Goal: Navigation & Orientation: Find specific page/section

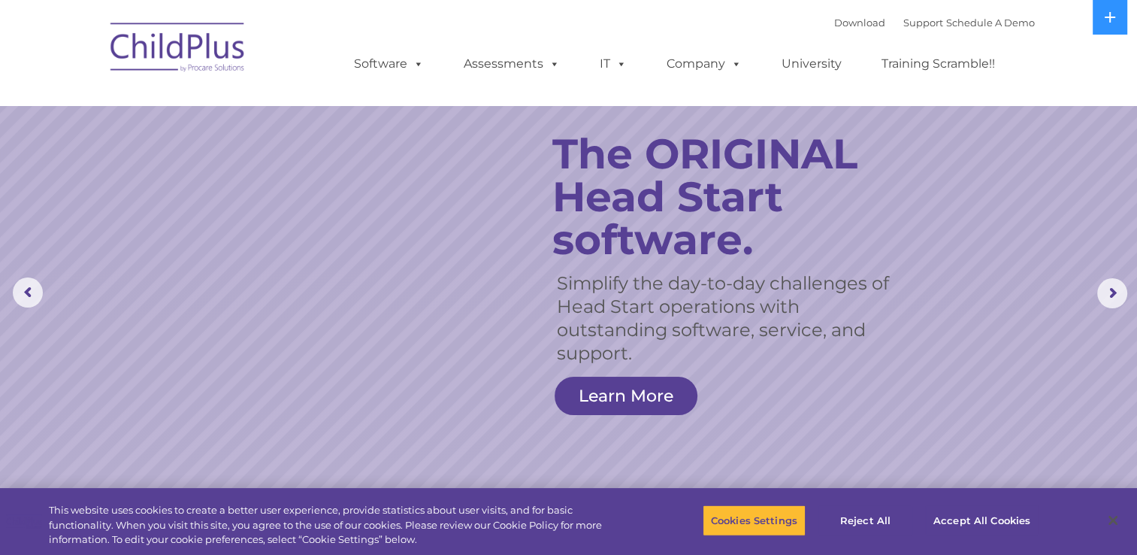
select select "MEDIUM"
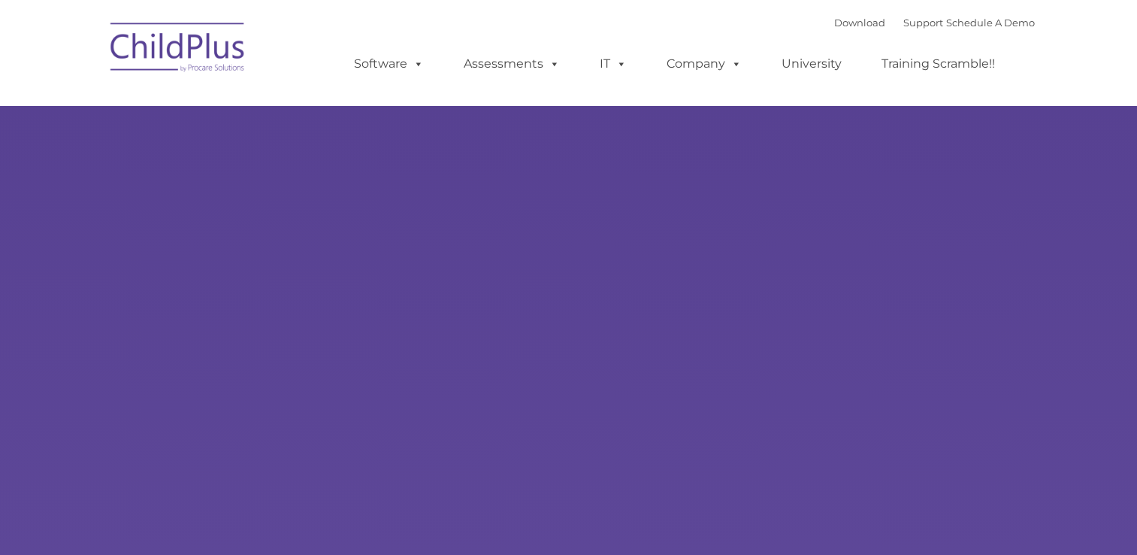
type input ""
select select "MEDIUM"
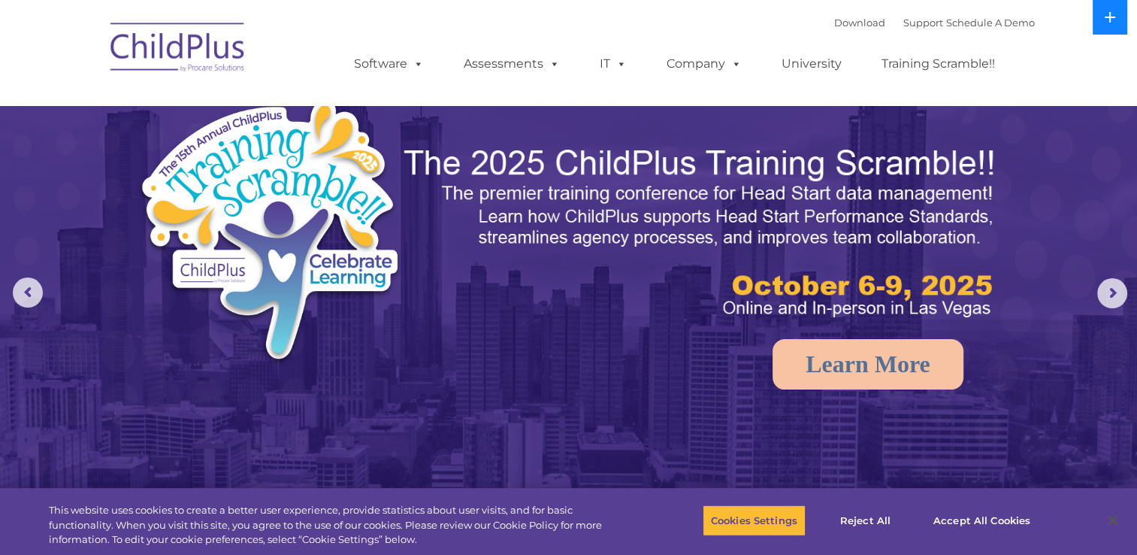
click at [1109, 21] on icon at bounding box center [1110, 17] width 11 height 11
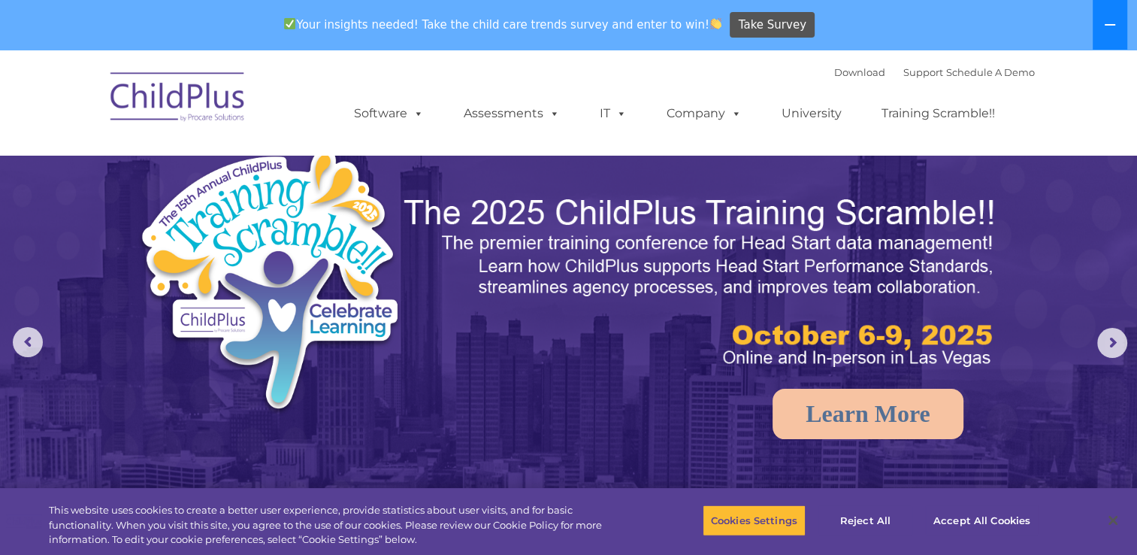
click at [1109, 21] on icon at bounding box center [1110, 25] width 12 height 12
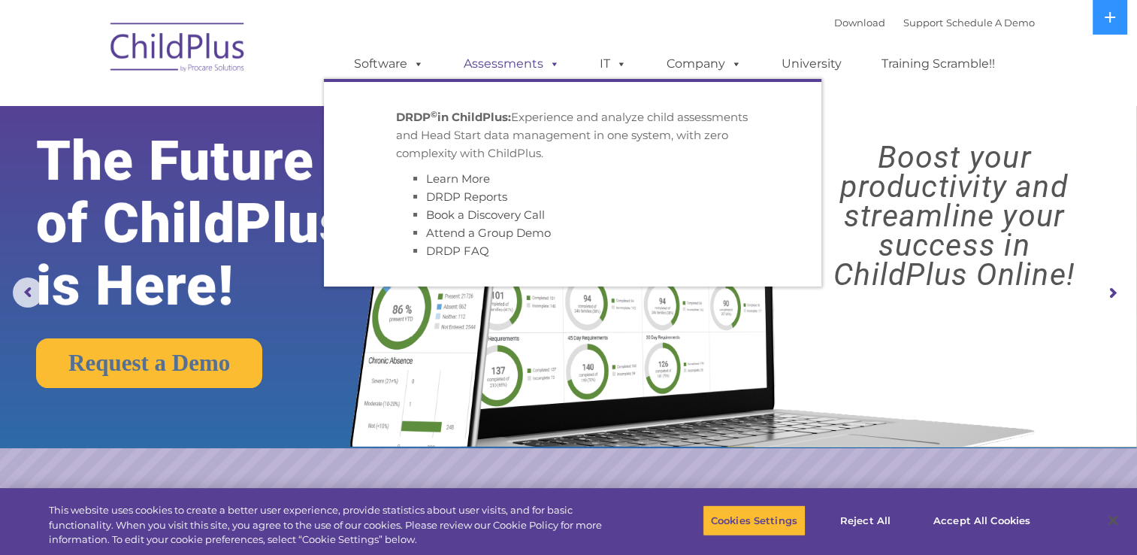
click at [530, 62] on link "Assessments" at bounding box center [512, 64] width 126 height 30
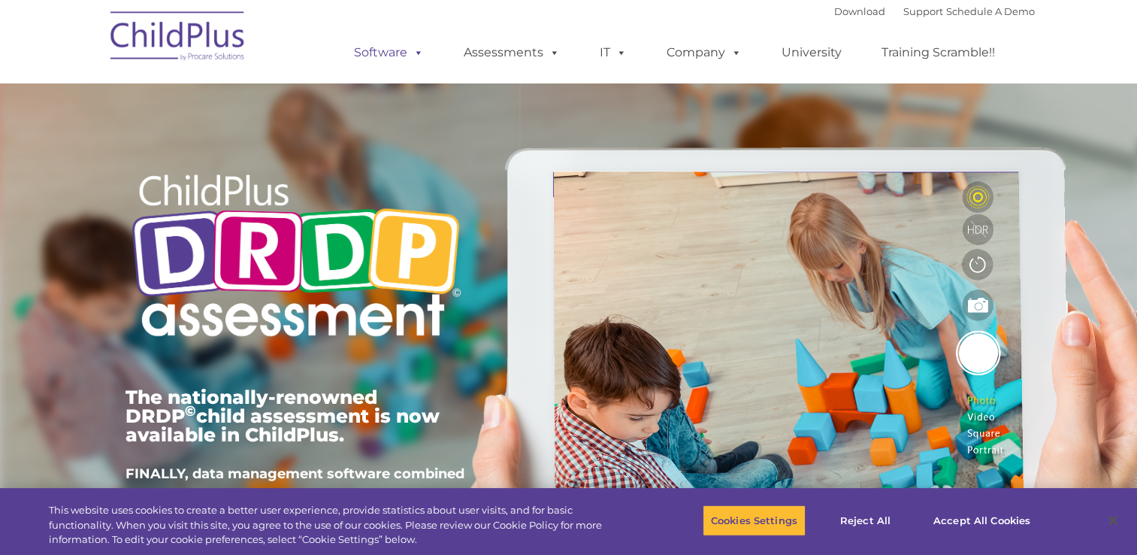
type input ""
click at [413, 52] on span at bounding box center [415, 52] width 17 height 14
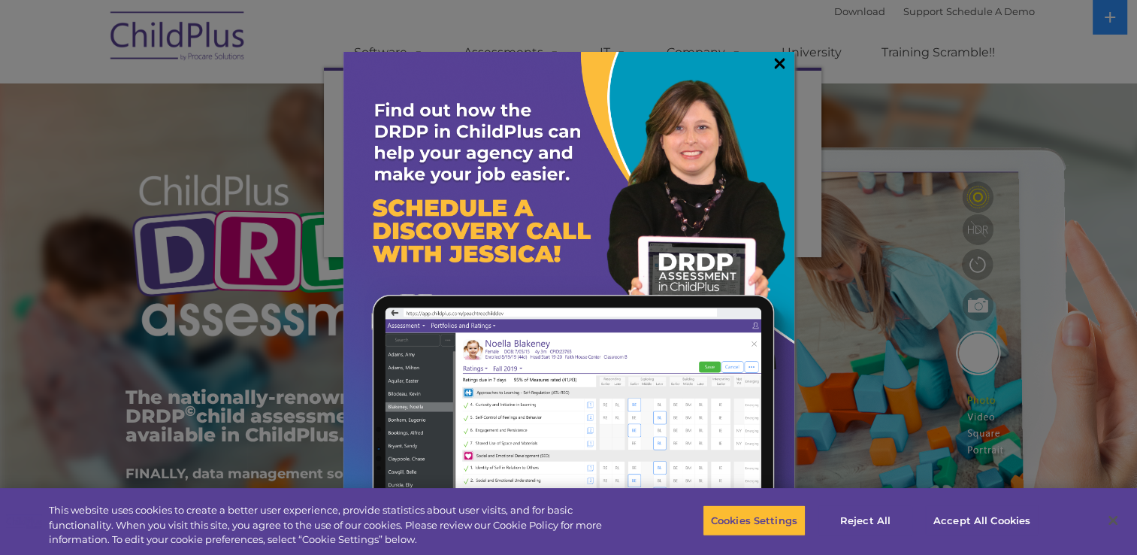
click at [782, 59] on link "×" at bounding box center [779, 63] width 17 height 15
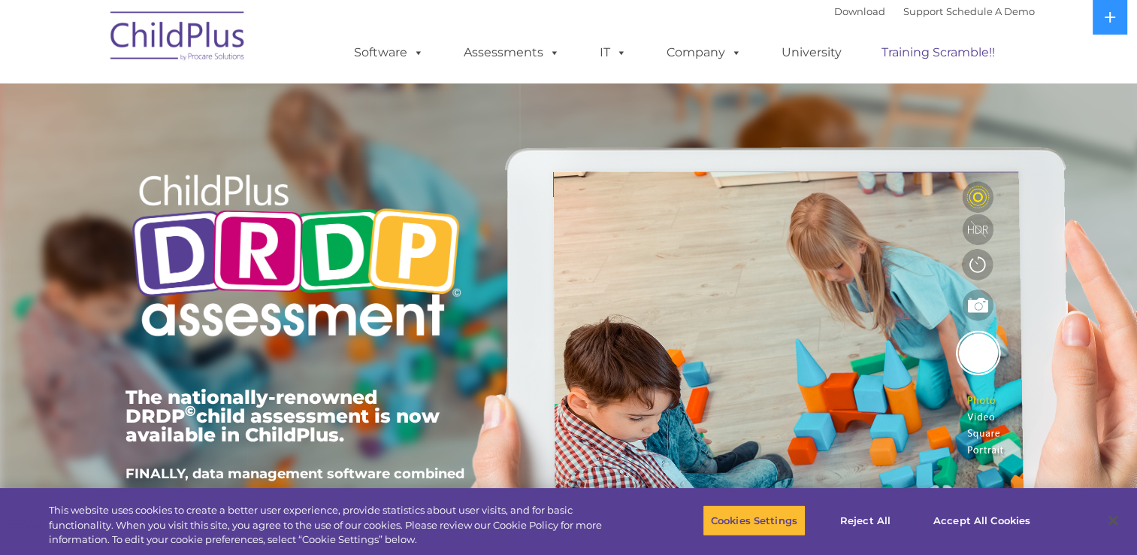
click at [966, 56] on link "Training Scramble!!" at bounding box center [939, 53] width 144 height 30
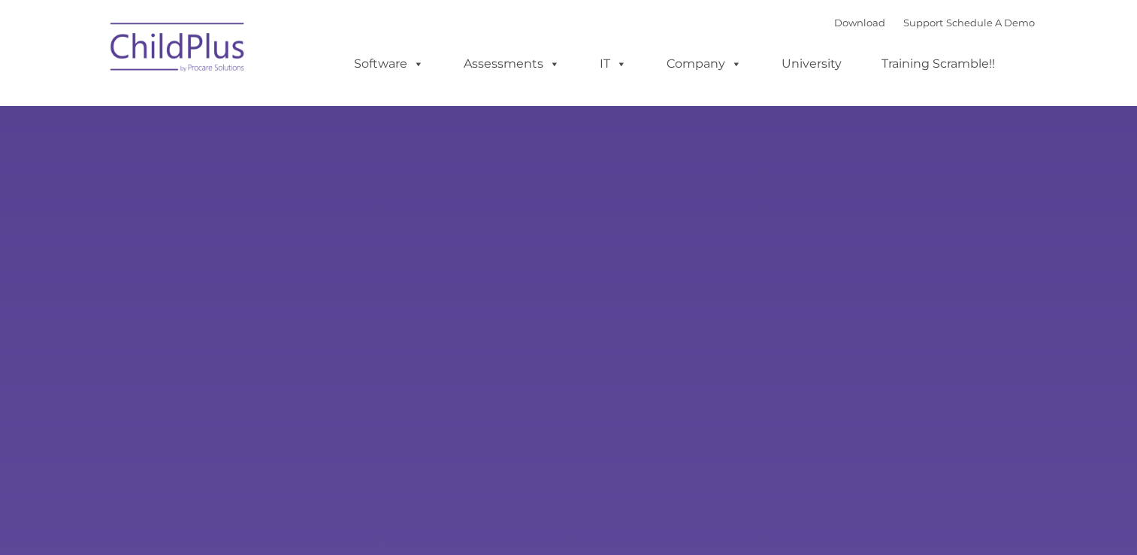
select select "MEDIUM"
